Goal: Navigation & Orientation: Find specific page/section

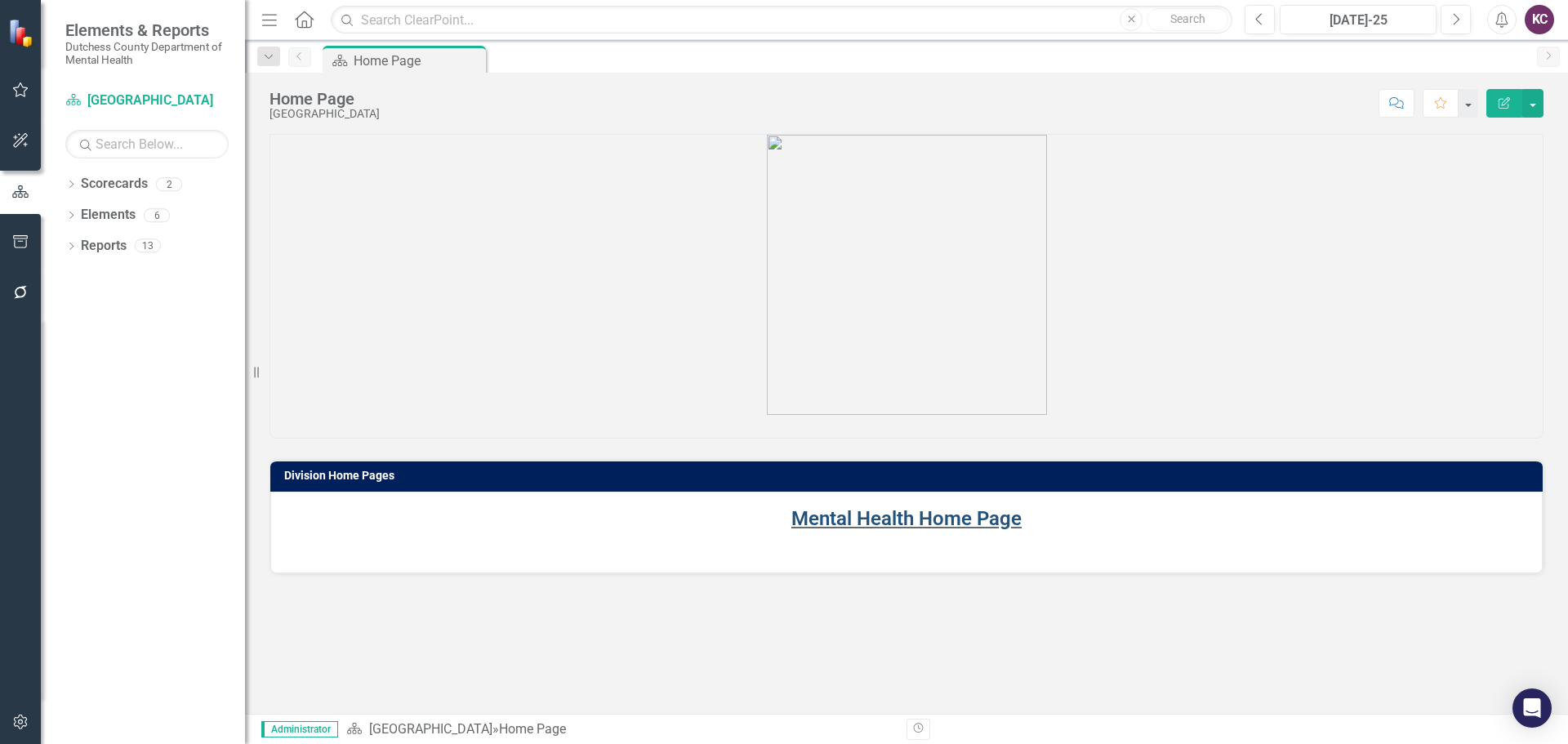
click at [874, 518] on link "Mental Health Home Page" at bounding box center [906, 518] width 231 height 23
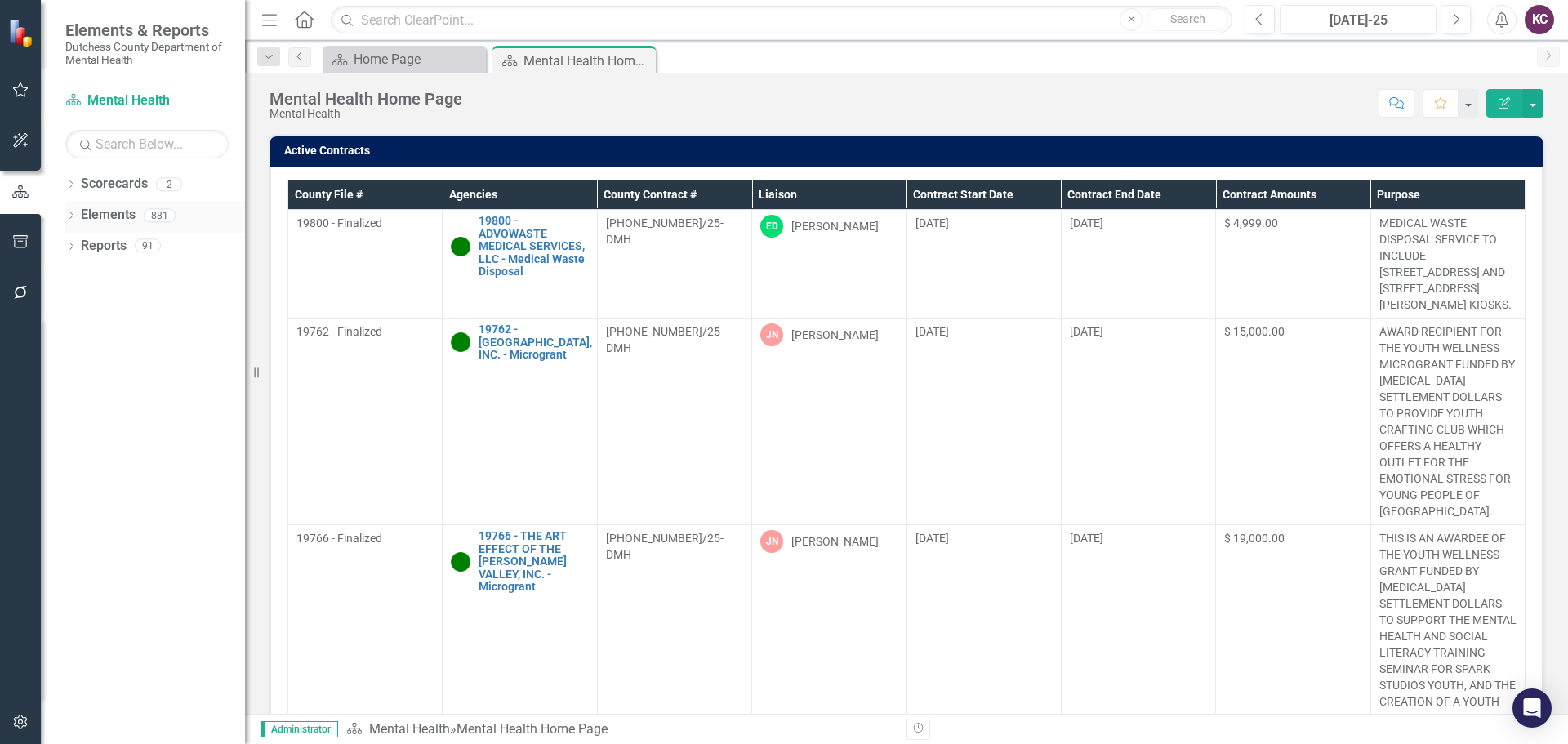
click at [67, 210] on div "Dropdown" at bounding box center [71, 217] width 12 height 14
click at [139, 303] on link "Outcome Outcomes" at bounding box center [129, 308] width 82 height 18
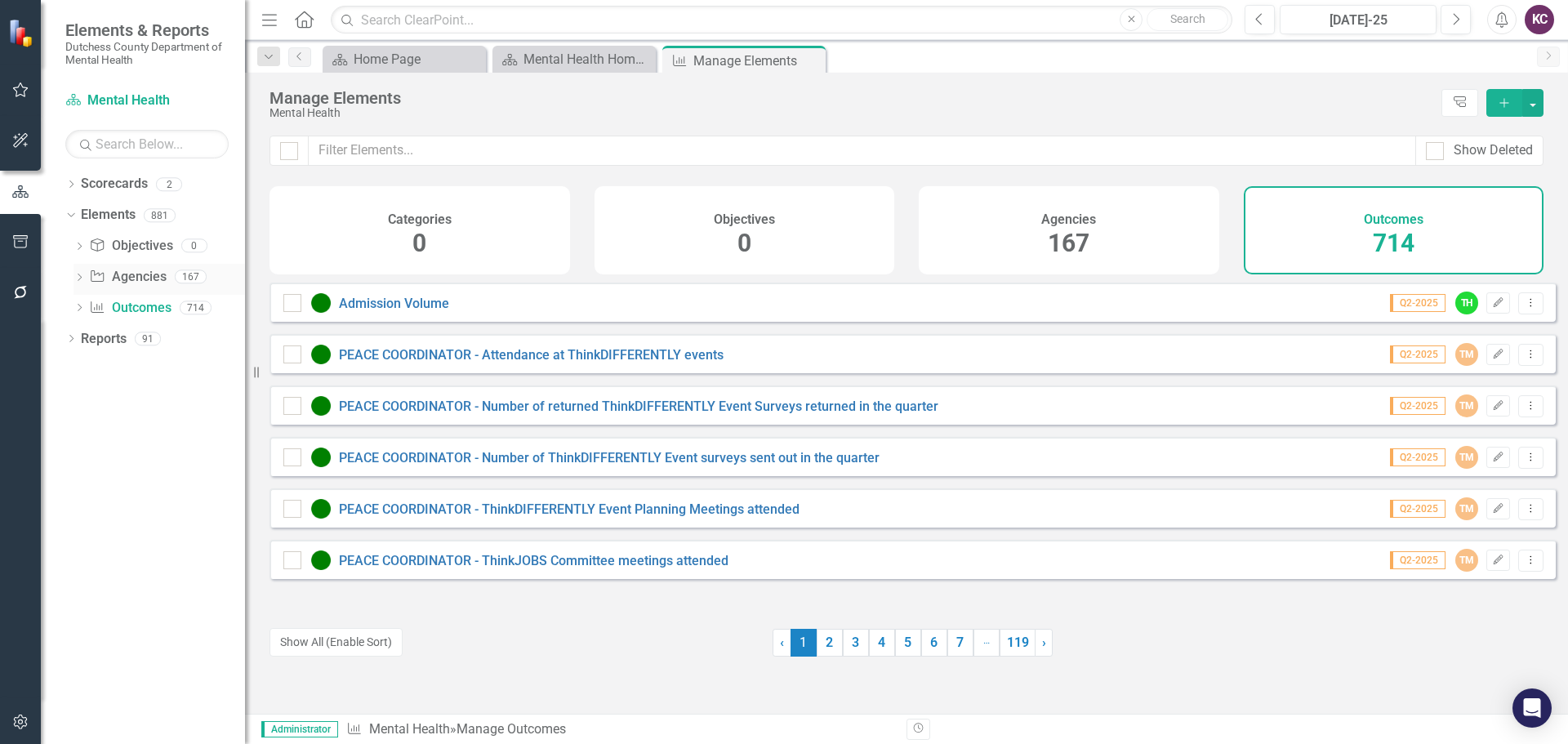
click at [125, 273] on link "Agency Agencies" at bounding box center [127, 277] width 77 height 18
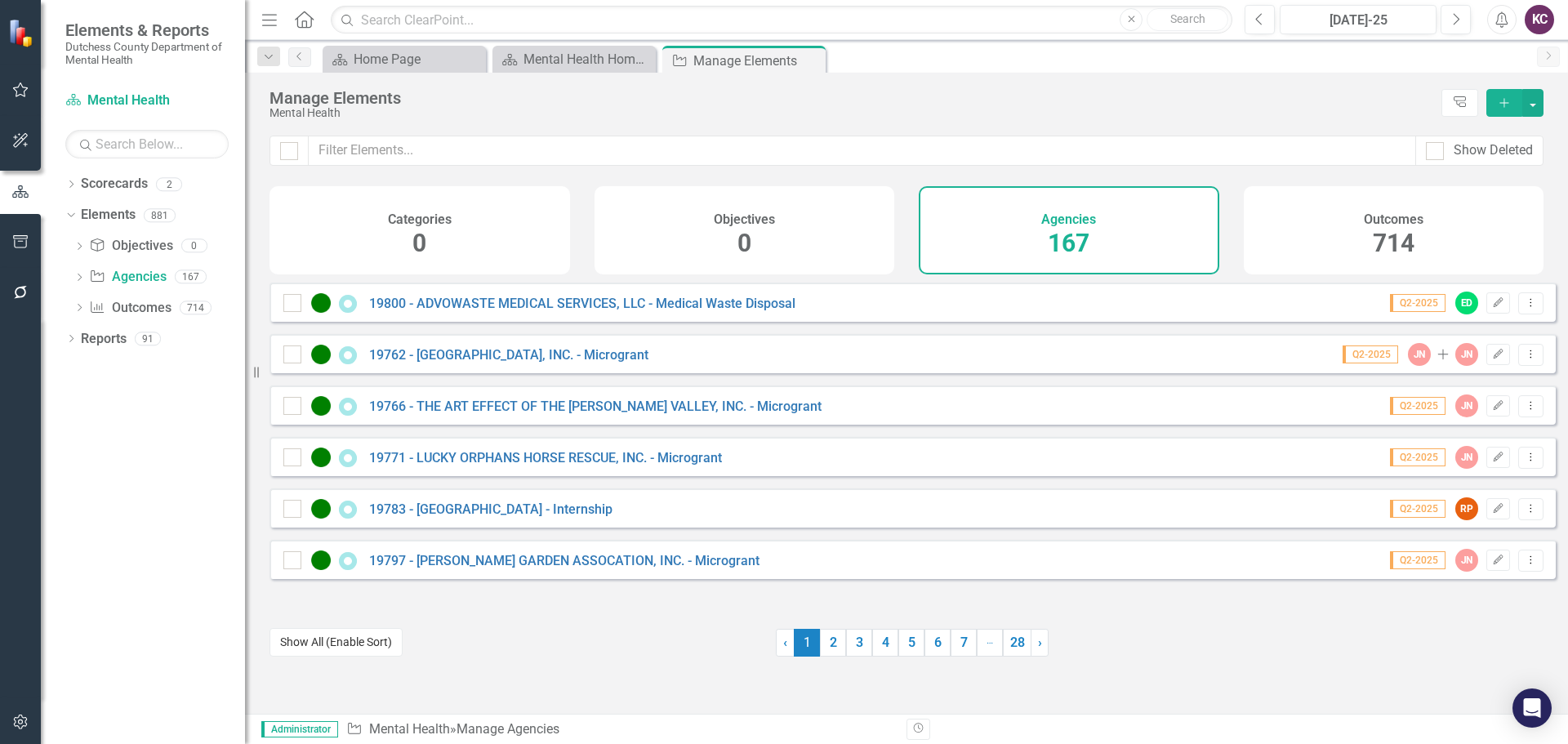
click at [314, 645] on button "Show All (Enable Sort)" at bounding box center [336, 643] width 133 height 29
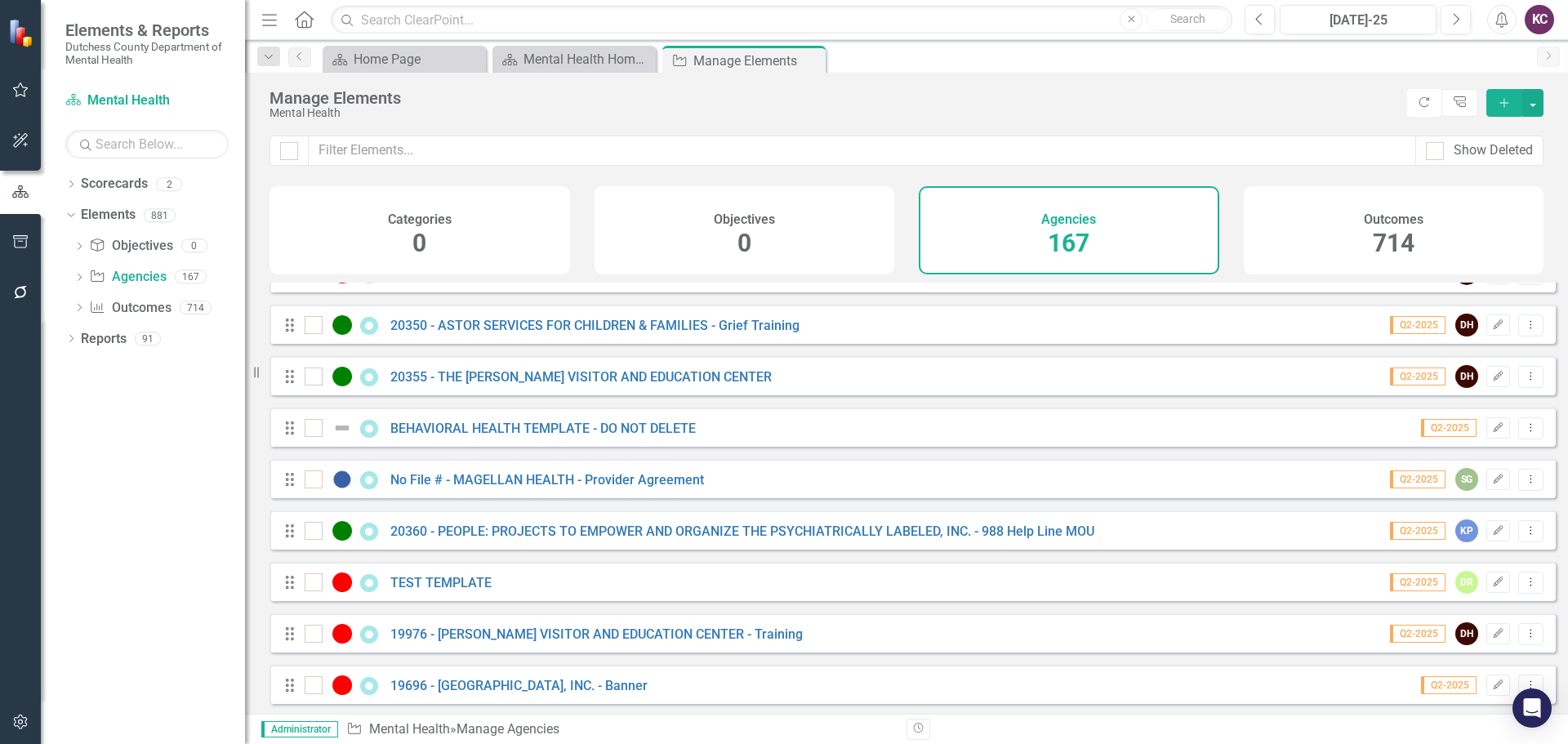
scroll to position [1960, 0]
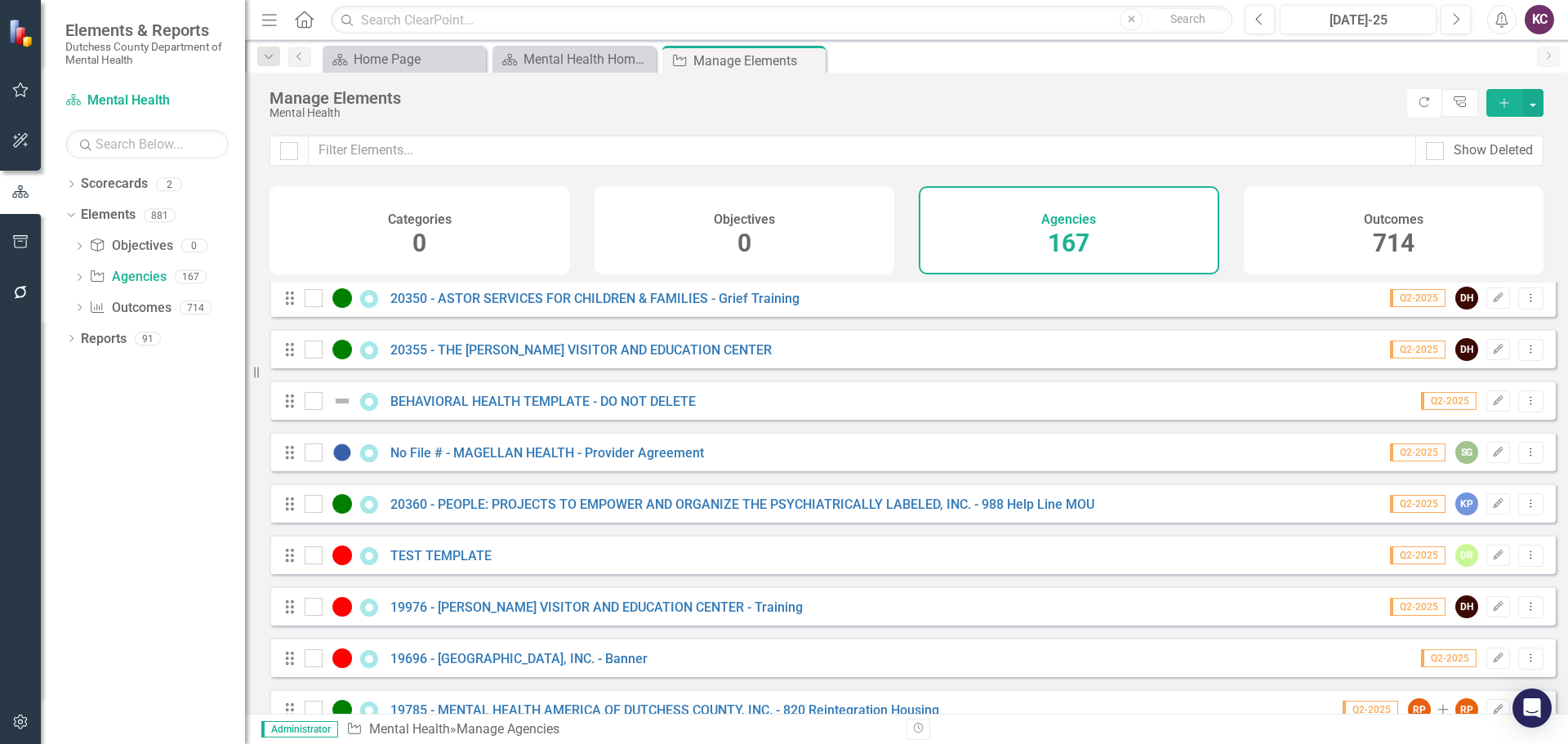
click at [1086, 97] on div "Manage Elements" at bounding box center [834, 97] width 1129 height 18
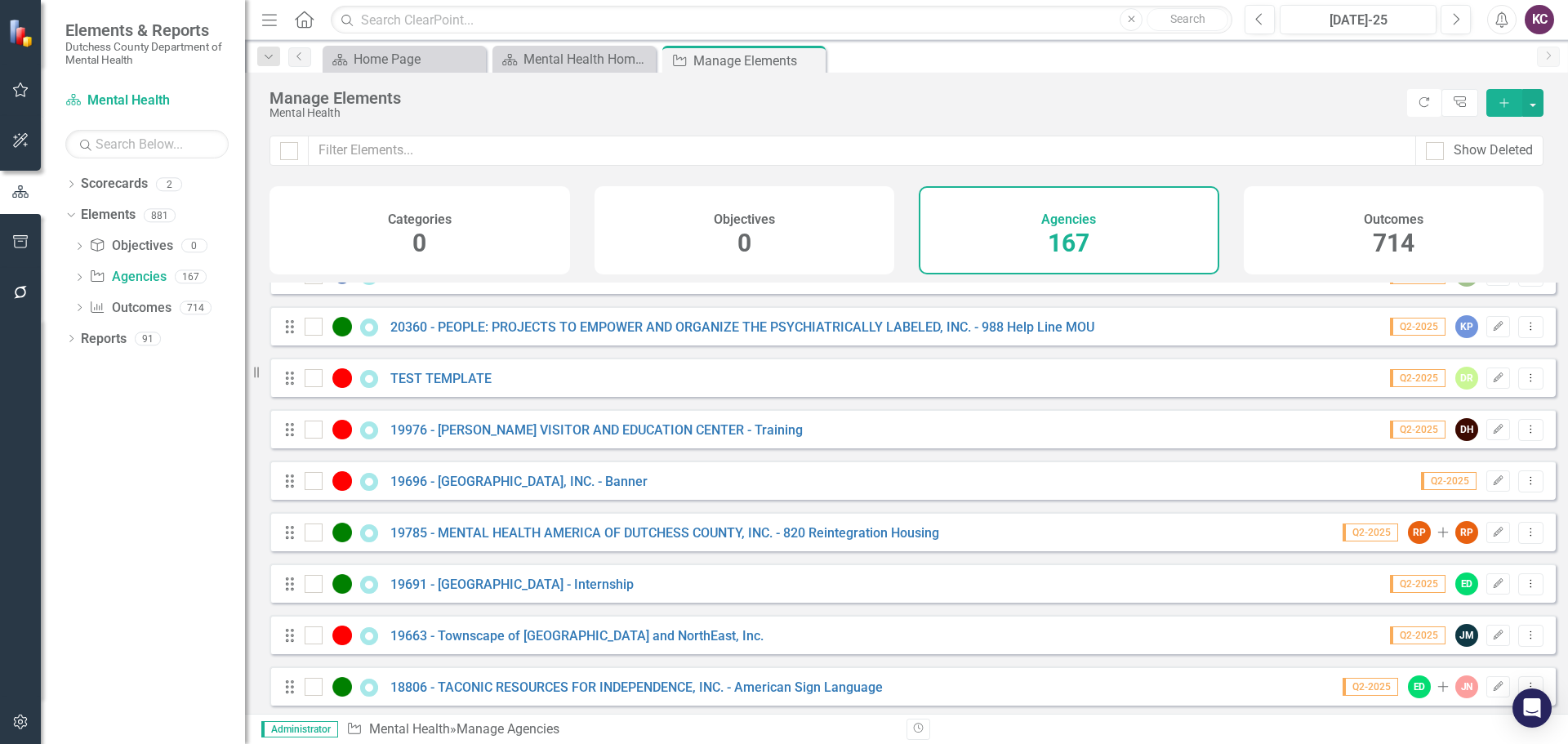
scroll to position [2154, 0]
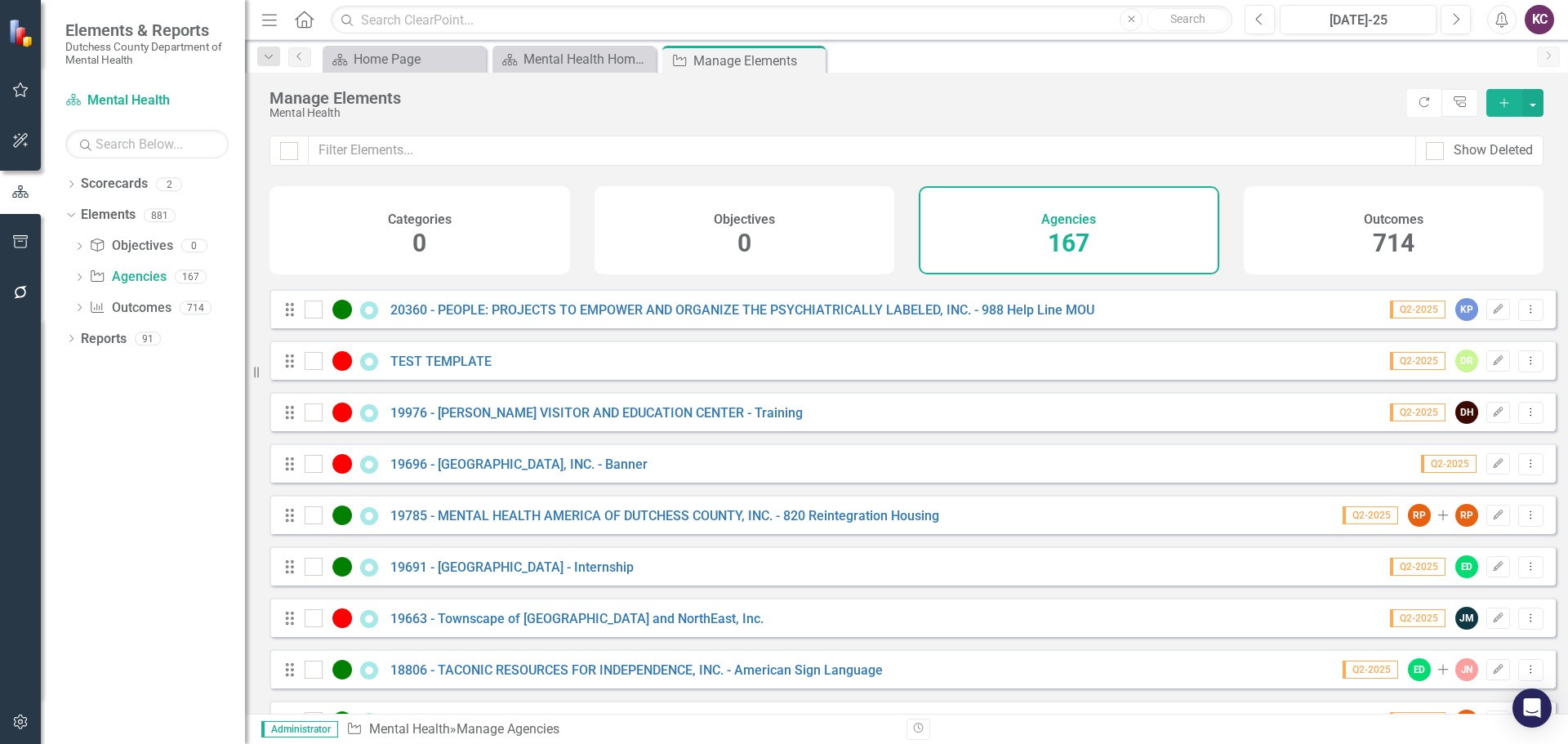
click at [1141, 98] on div "Manage Elements" at bounding box center [834, 97] width 1129 height 18
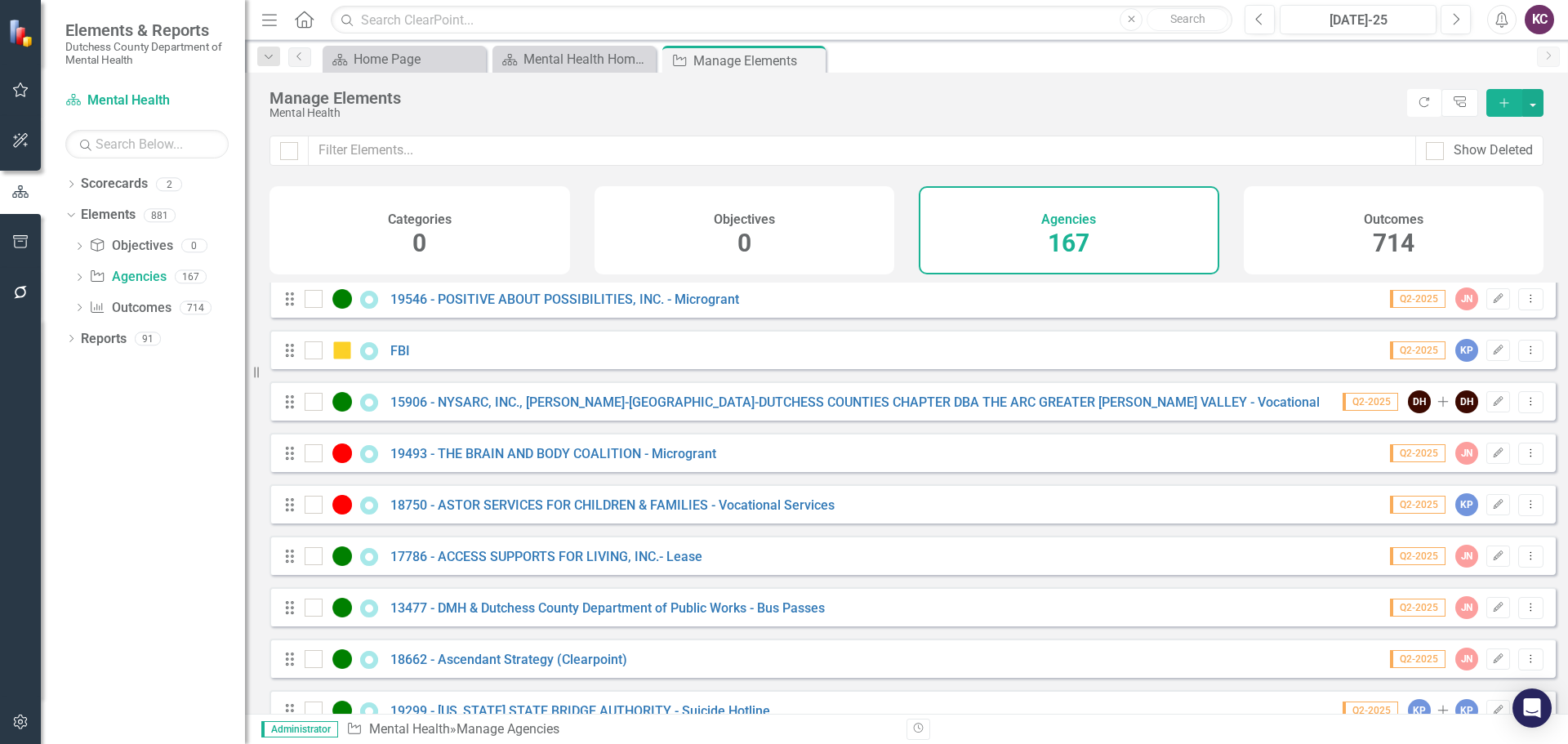
scroll to position [3297, 0]
